Goal: Information Seeking & Learning: Learn about a topic

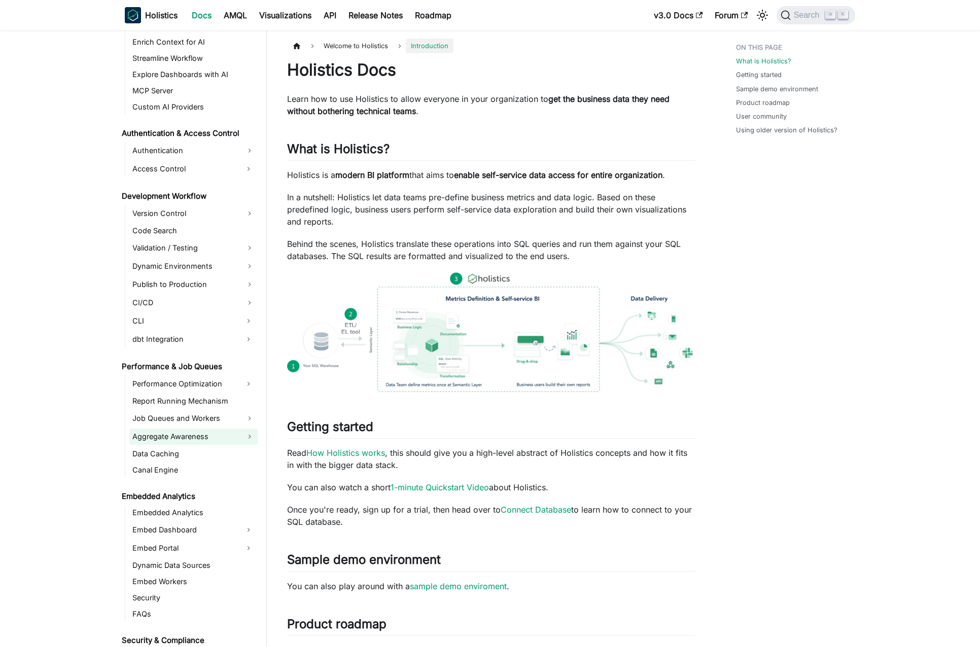
scroll to position [622, 0]
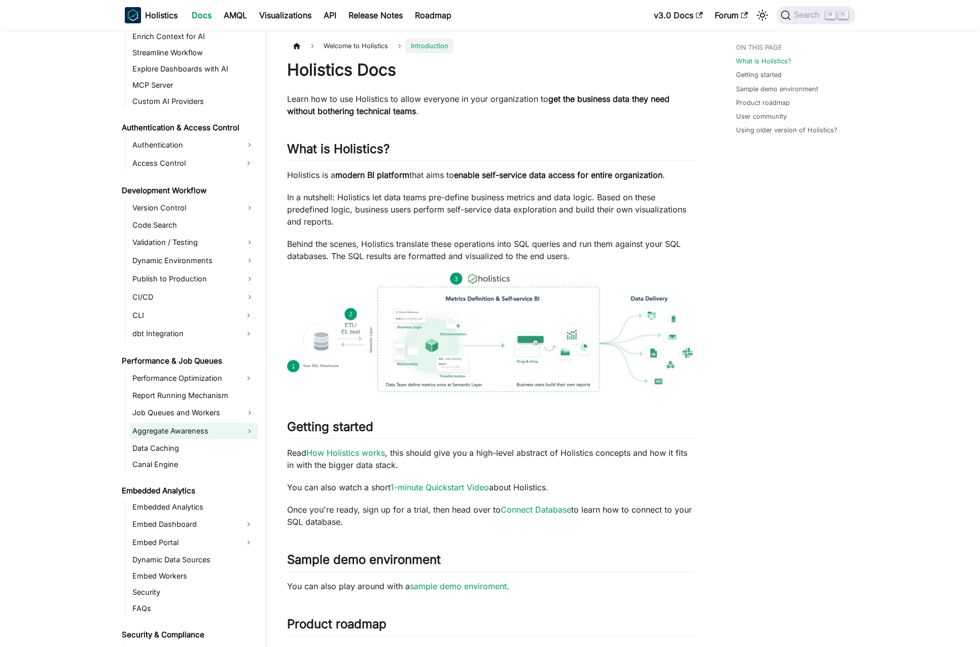
click at [205, 430] on link "Aggregate Awareness" at bounding box center [193, 431] width 128 height 16
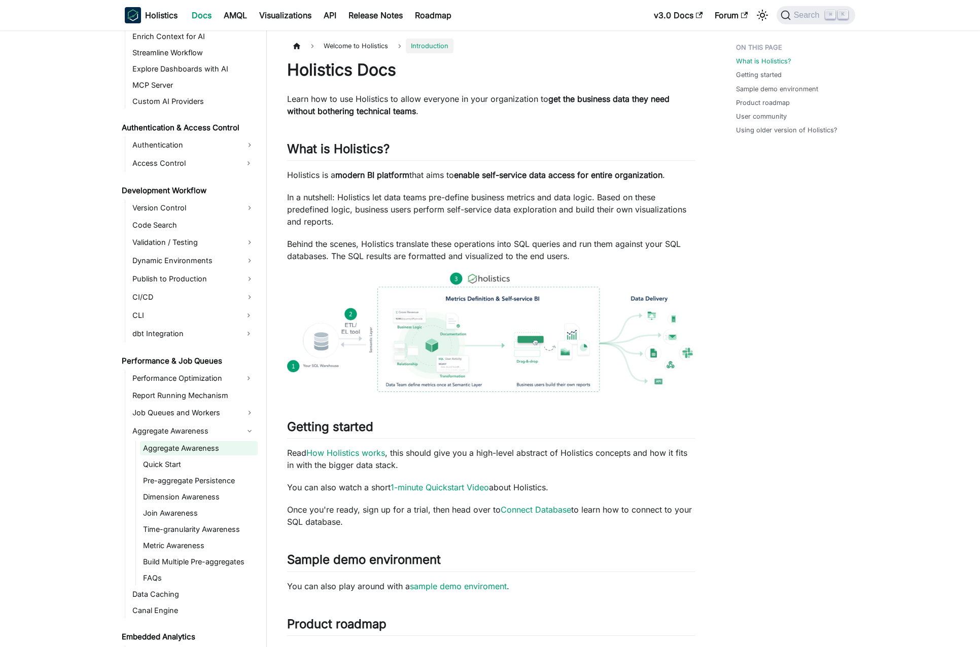
click at [200, 445] on link "Aggregate Awareness" at bounding box center [199, 448] width 118 height 14
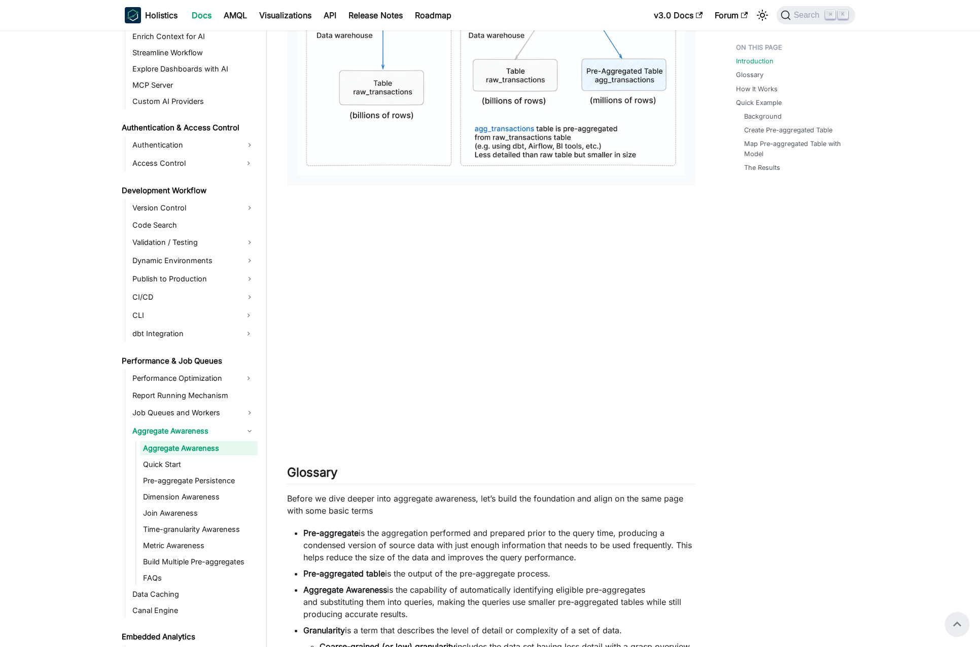
scroll to position [333, 0]
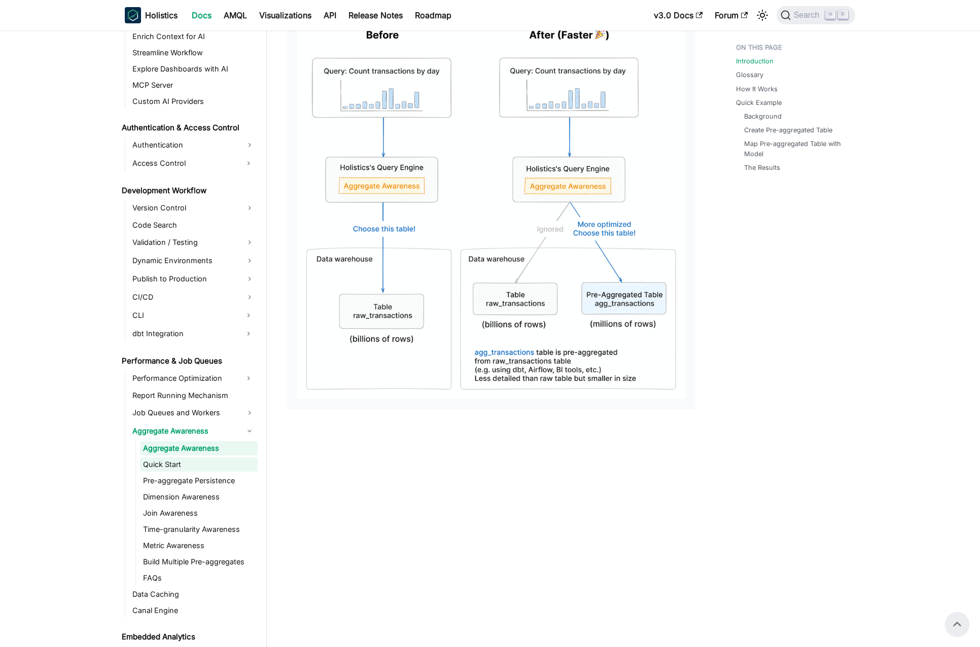
click at [192, 464] on link "Quick Start" at bounding box center [199, 465] width 118 height 14
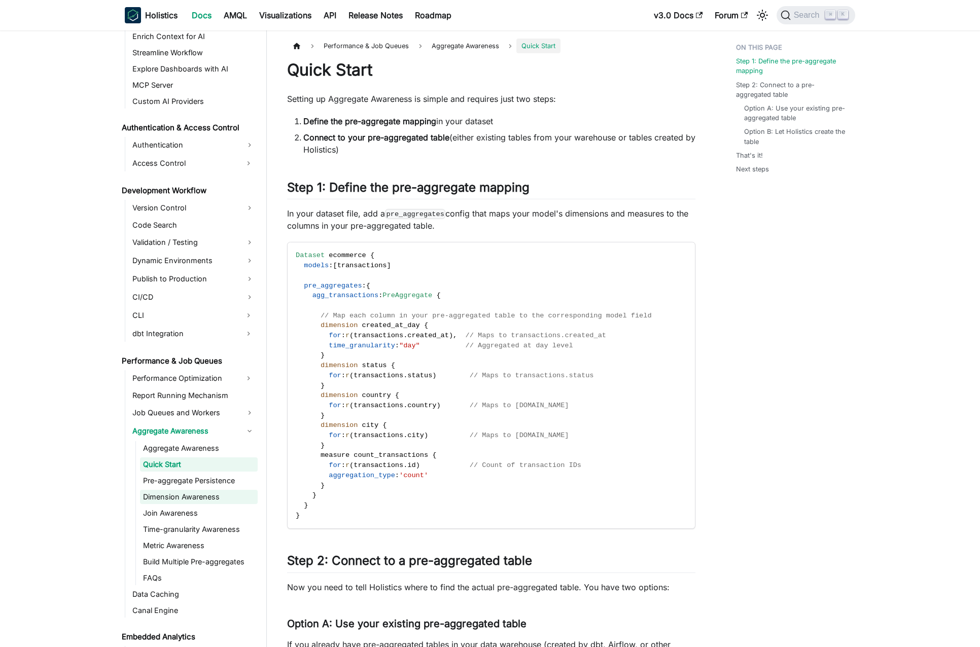
click at [190, 497] on link "Dimension Awareness" at bounding box center [199, 497] width 118 height 14
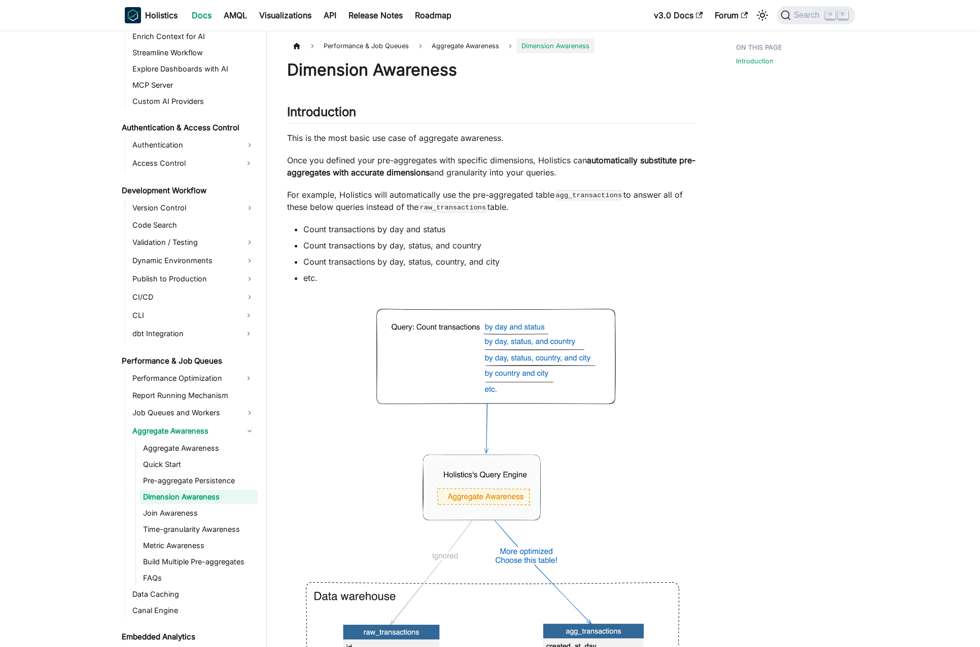
scroll to position [339, 0]
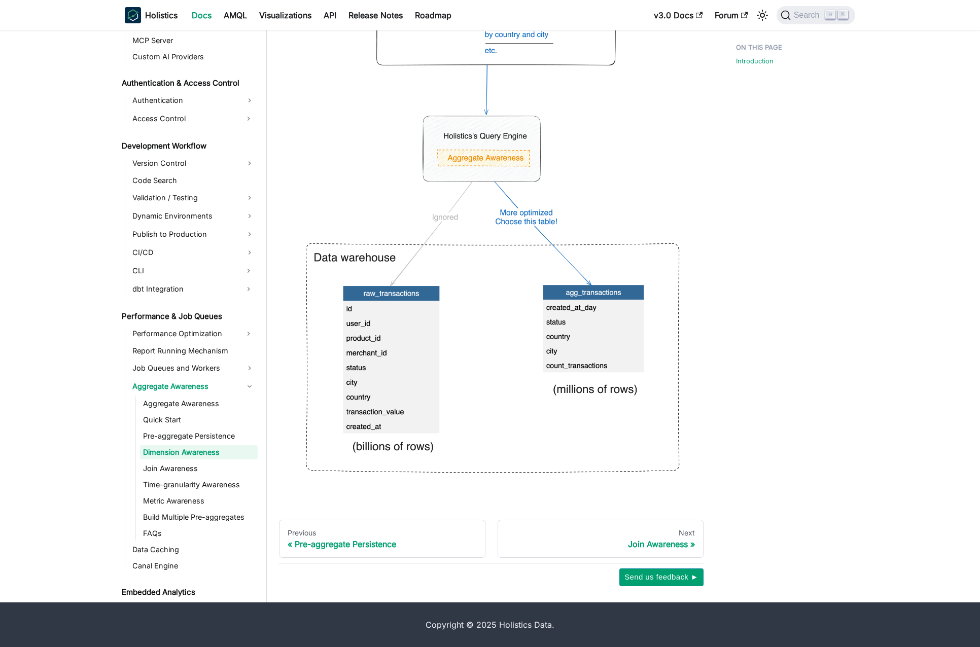
click at [433, 358] on img at bounding box center [491, 223] width 408 height 537
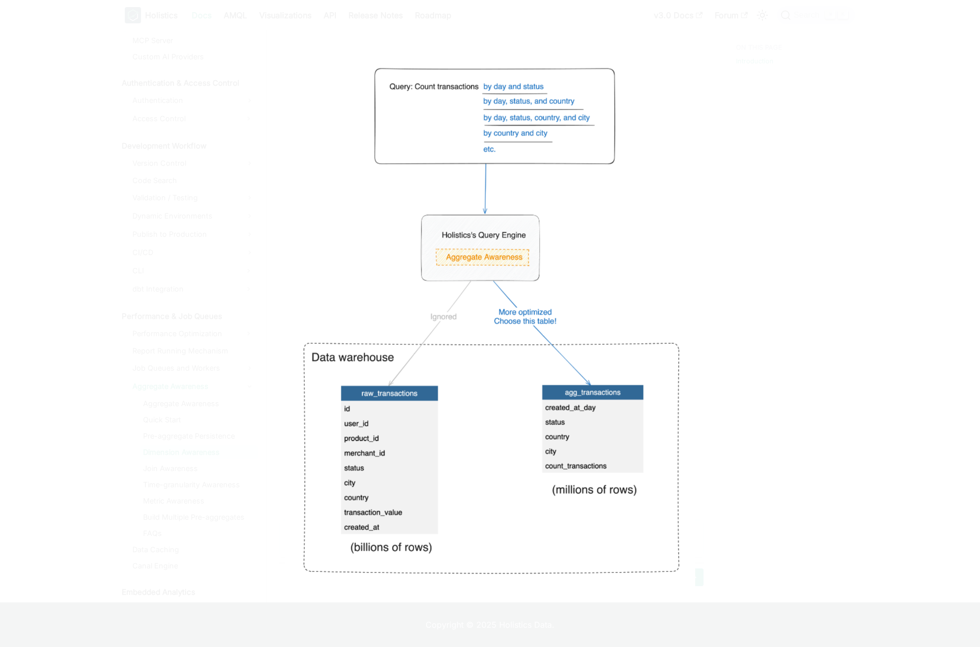
click at [239, 146] on div at bounding box center [490, 323] width 980 height 647
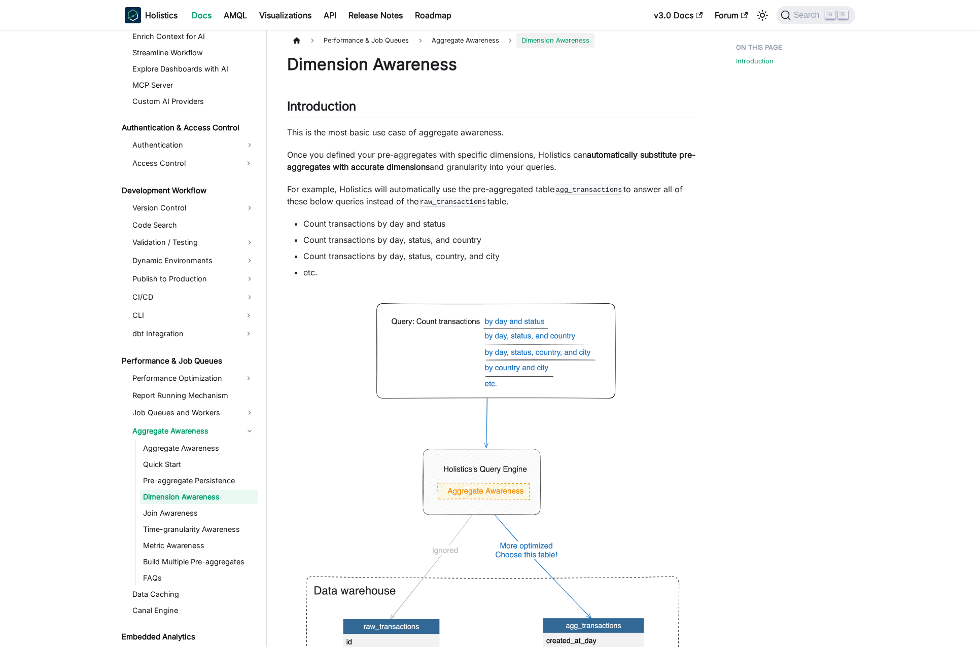
scroll to position [0, 0]
